Goal: Task Accomplishment & Management: Manage account settings

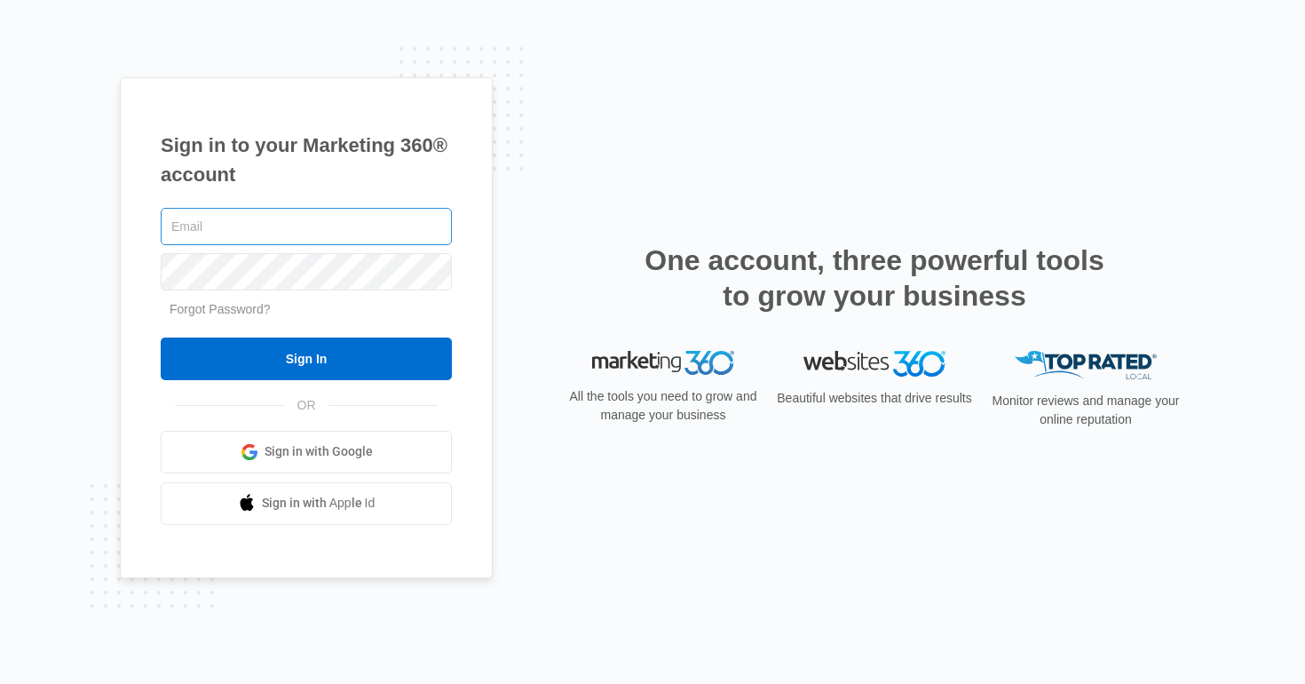
click at [374, 234] on input "text" at bounding box center [306, 226] width 291 height 37
type input "[PERSON_NAME][EMAIL_ADDRESS][PERSON_NAME][DOMAIN_NAME]"
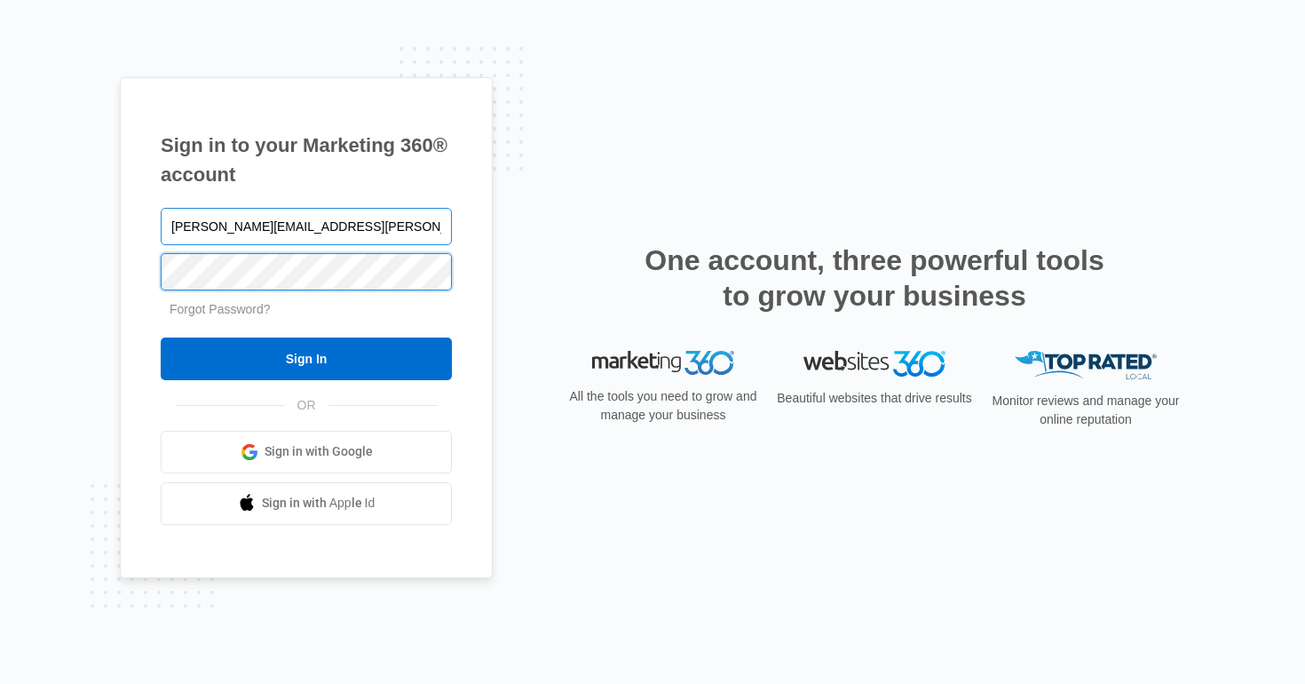
click at [161, 337] on input "Sign In" at bounding box center [306, 358] width 291 height 43
